Goal: Task Accomplishment & Management: Manage account settings

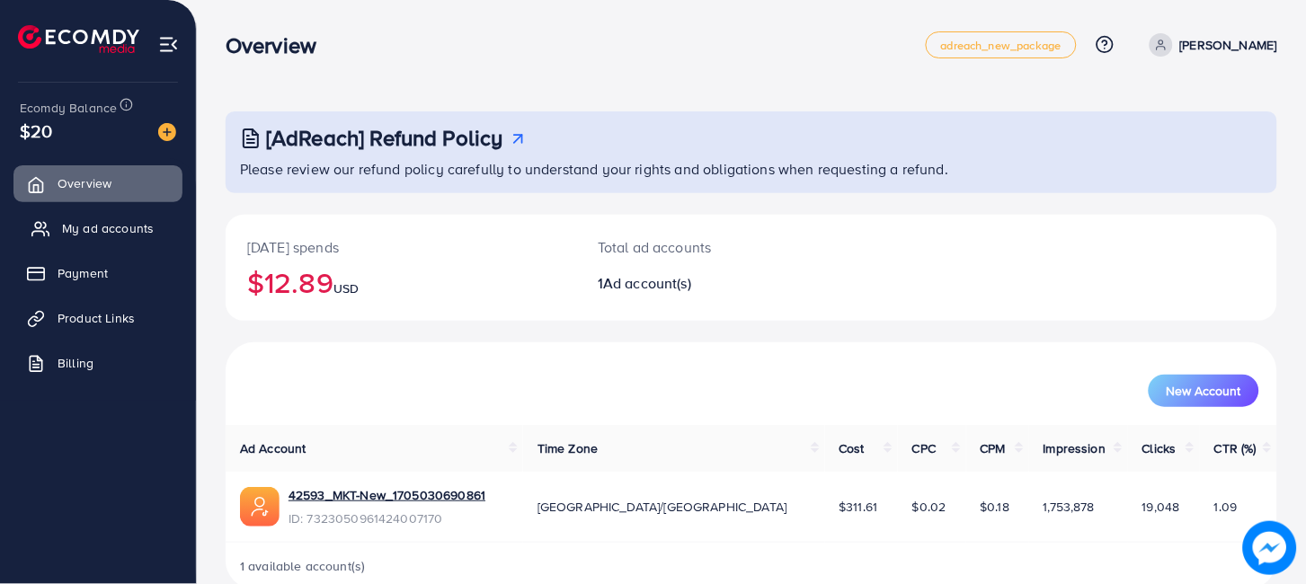
click at [122, 217] on link "My ad accounts" at bounding box center [97, 228] width 169 height 36
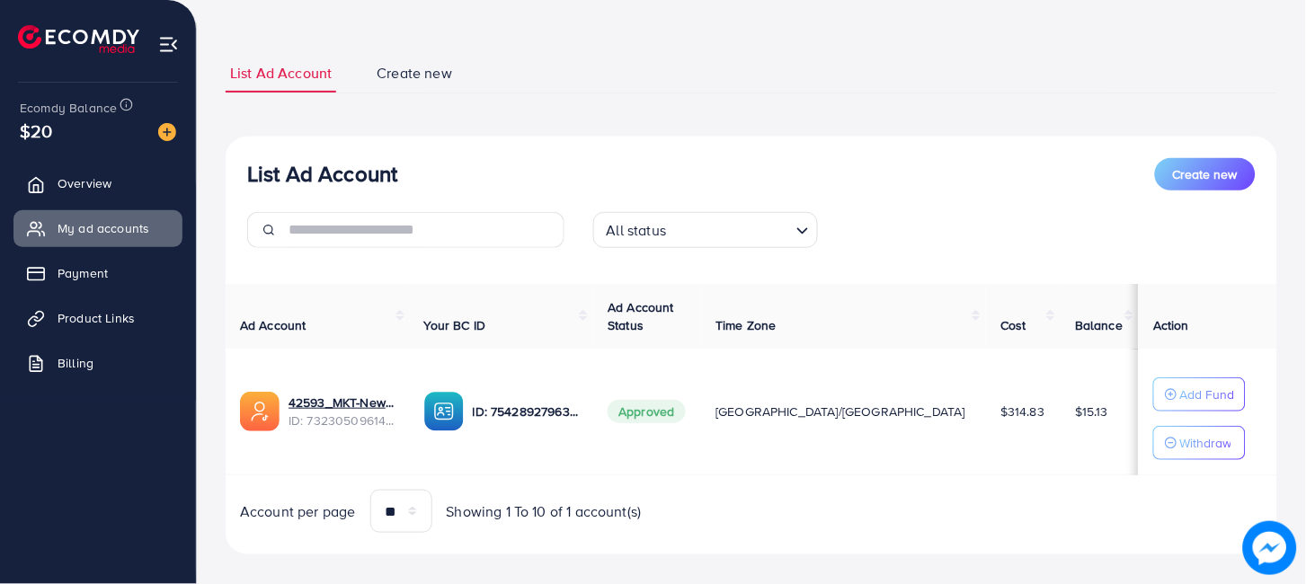
scroll to position [84, 0]
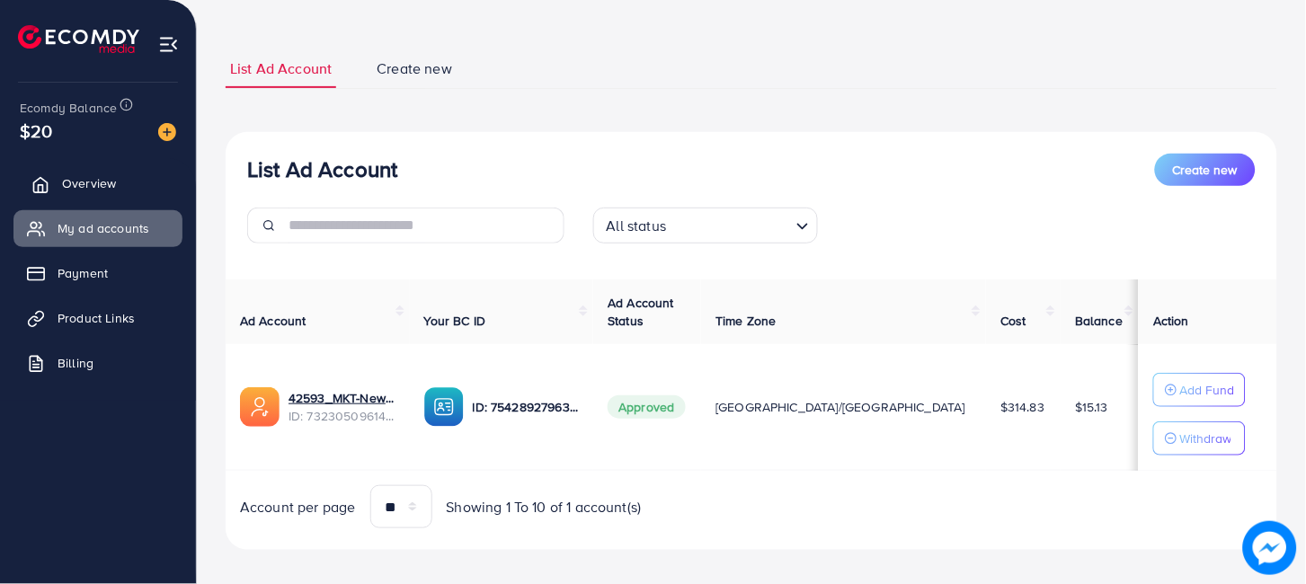
click at [121, 173] on link "Overview" at bounding box center [97, 183] width 169 height 36
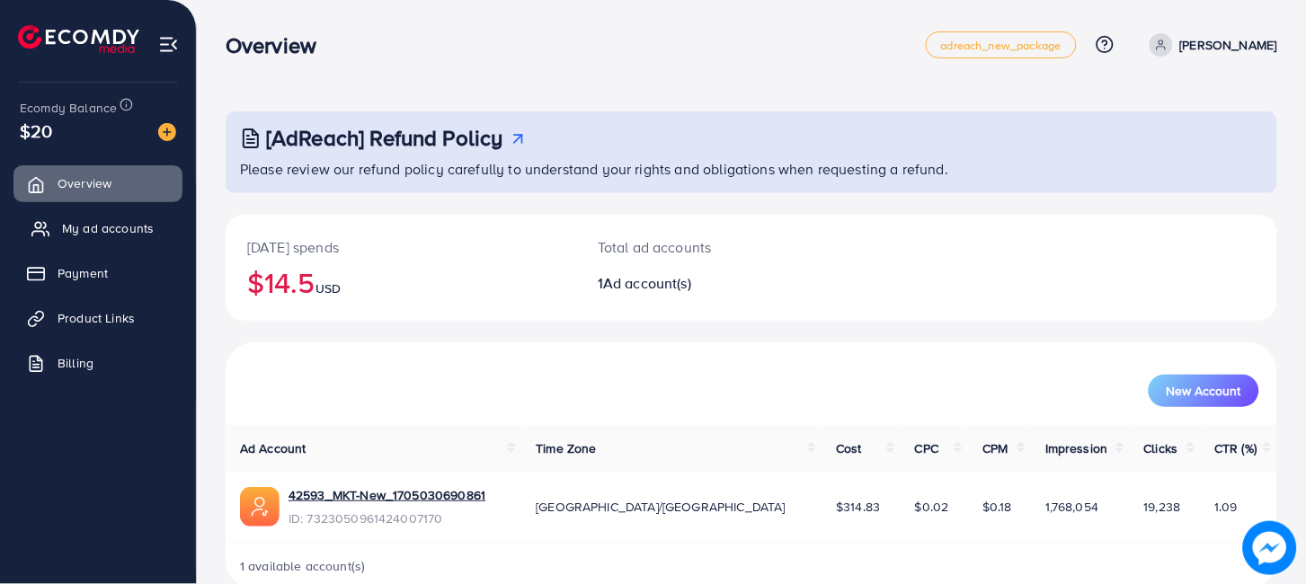
click at [133, 232] on span "My ad accounts" at bounding box center [108, 228] width 92 height 18
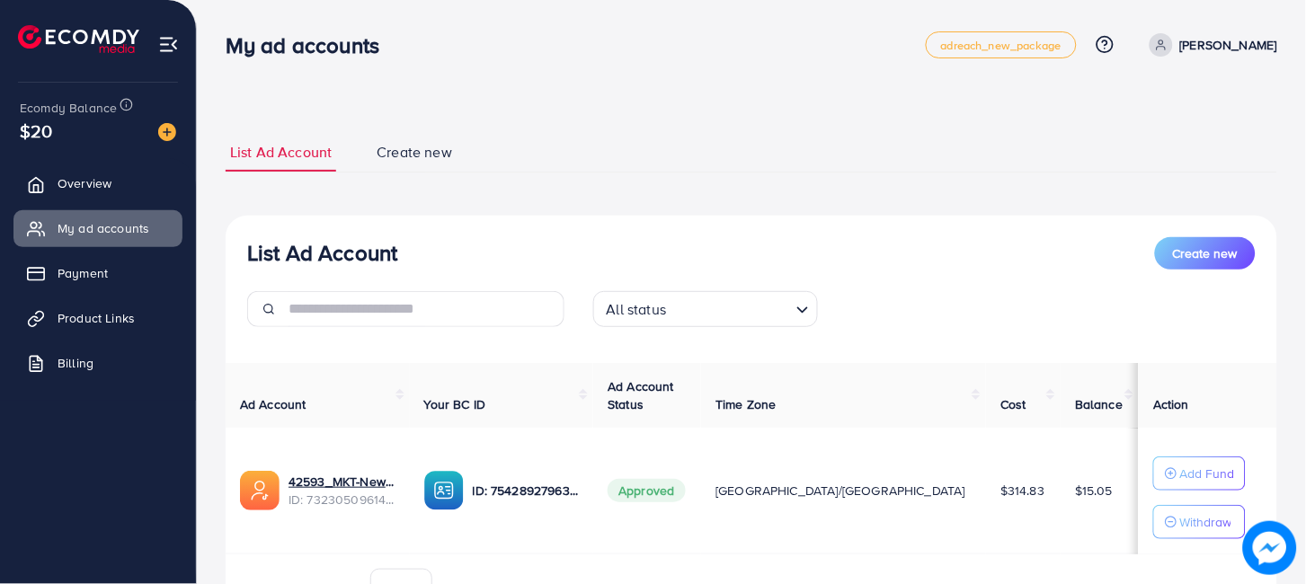
click at [685, 492] on span "Approved" at bounding box center [645, 490] width 77 height 23
